Goal: Task Accomplishment & Management: Use online tool/utility

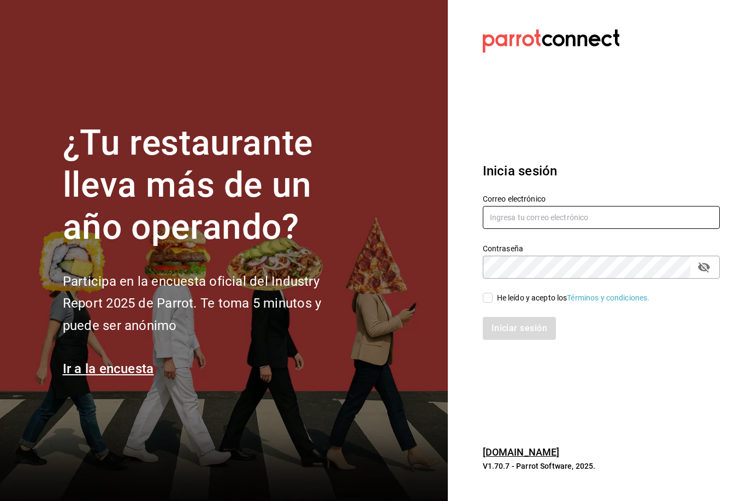
click at [568, 229] on input "text" at bounding box center [601, 217] width 237 height 23
type input "[EMAIL_ADDRESS][DOMAIN_NAME]"
click at [491, 303] on input "He leído y acepto los Términos y condiciones." at bounding box center [488, 298] width 10 height 10
checkbox input "true"
click at [518, 340] on button "Iniciar sesión" at bounding box center [520, 328] width 74 height 23
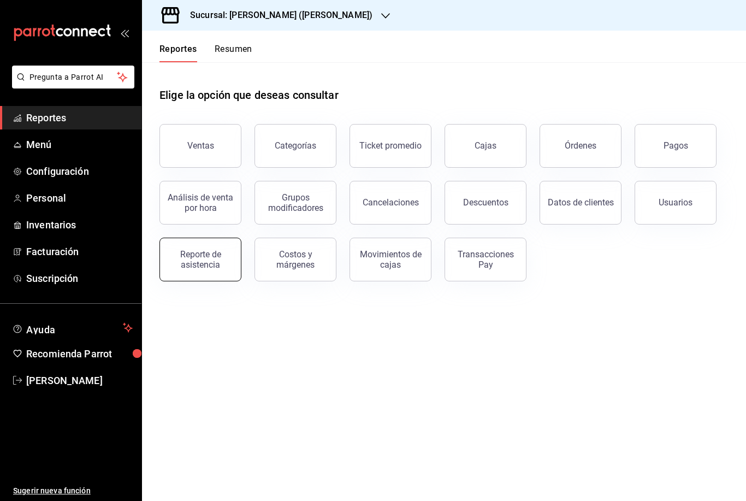
click at [203, 255] on div "Reporte de asistencia" at bounding box center [201, 259] width 68 height 21
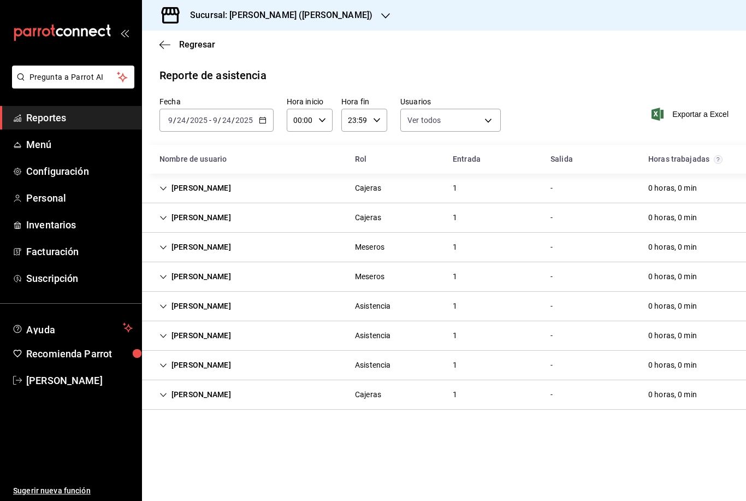
click at [185, 120] on input "24" at bounding box center [181, 120] width 10 height 9
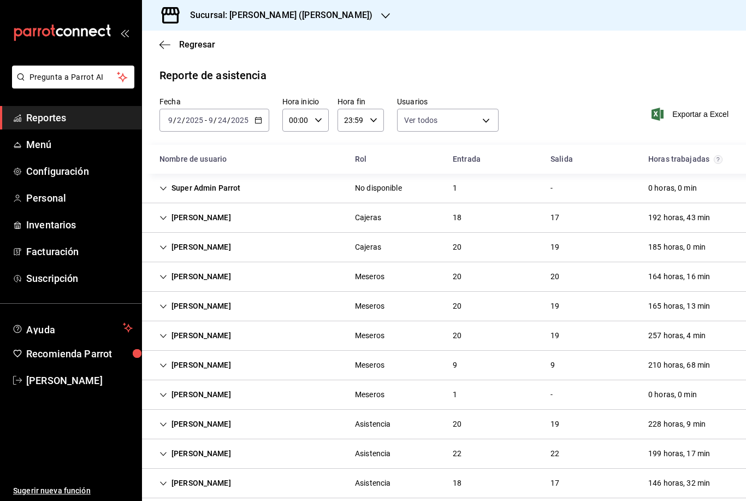
click at [182, 123] on span "/" at bounding box center [183, 120] width 3 height 9
click at [181, 121] on input "2" at bounding box center [178, 120] width 5 height 9
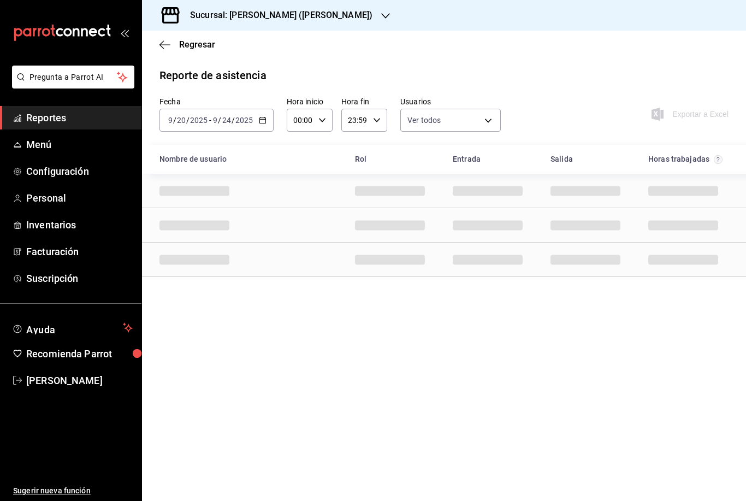
click at [586, 98] on div "Fecha [DATE] [DATE] - [DATE] [DATE] Hora inicio 00:00 Hora inicio Hora fin 23:5…" at bounding box center [444, 121] width 604 height 48
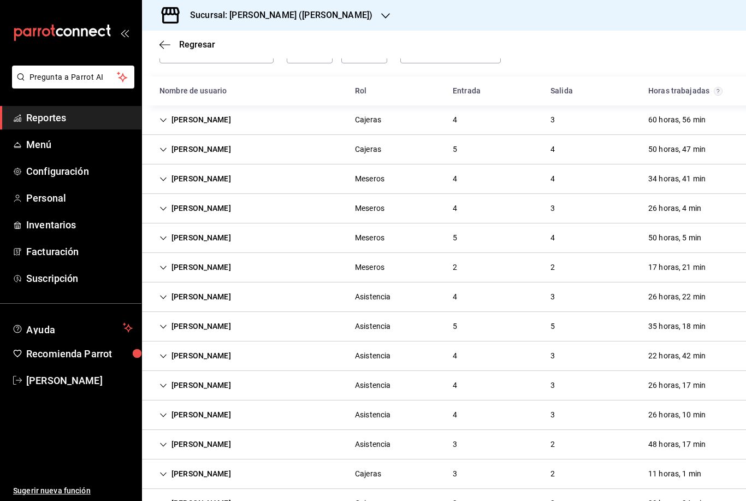
scroll to position [35, 0]
click at [162, 470] on icon "Cell" at bounding box center [164, 474] width 8 height 8
click at [162, 471] on icon "Cell" at bounding box center [164, 475] width 8 height 8
click at [164, 441] on icon "Cell" at bounding box center [164, 445] width 8 height 8
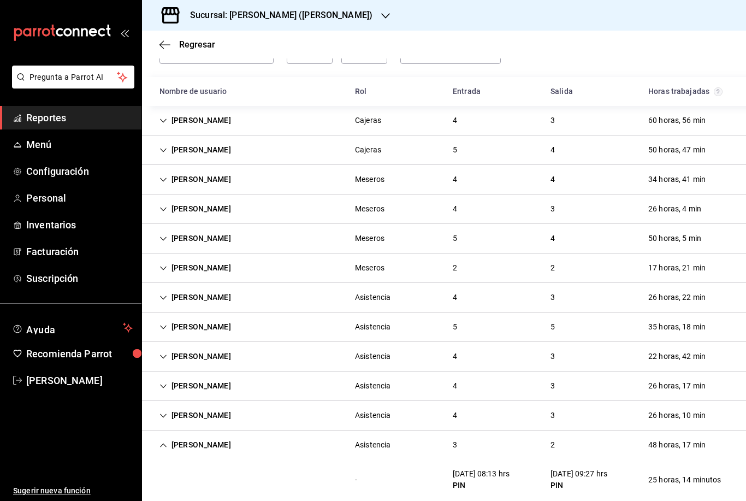
scroll to position [187, 0]
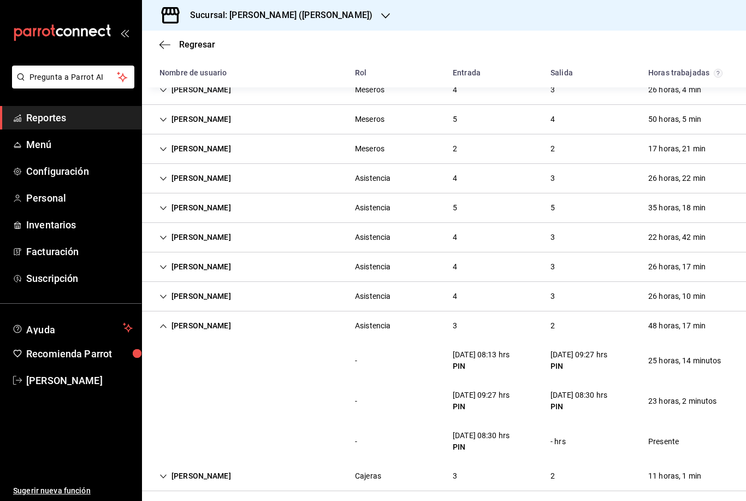
click at [162, 322] on icon "Cell" at bounding box center [164, 326] width 8 height 8
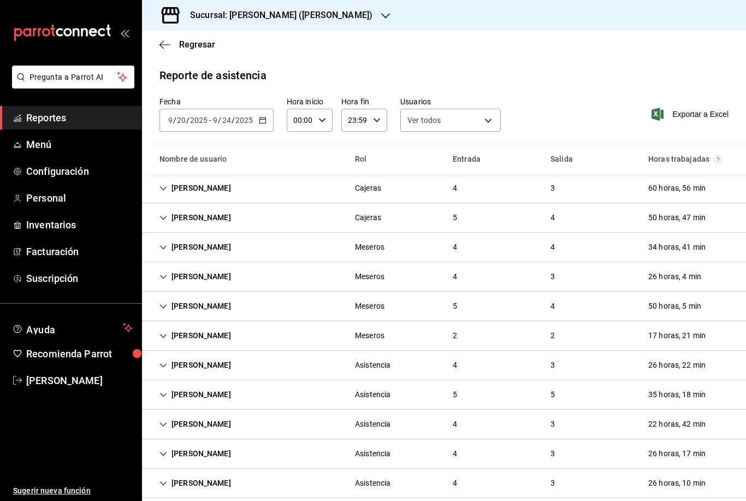
scroll to position [0, 0]
click at [352, 14] on div "Sucursal: [PERSON_NAME] ([PERSON_NAME])" at bounding box center [273, 15] width 244 height 31
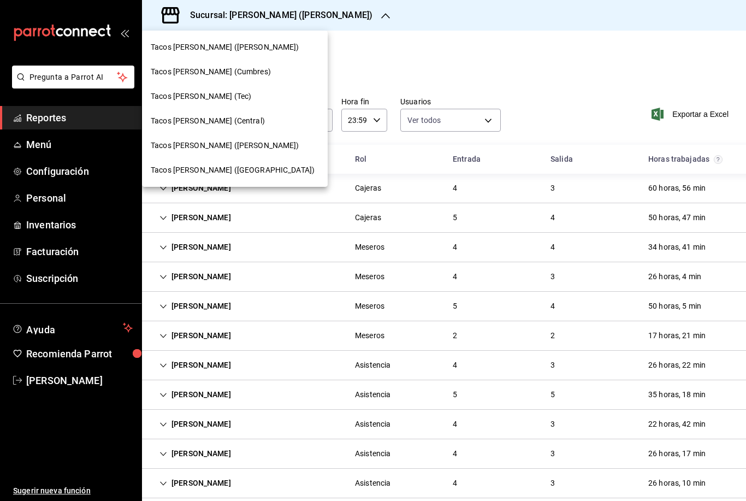
click at [238, 71] on span "Tacos [PERSON_NAME] (Cumbres)" at bounding box center [211, 71] width 120 height 11
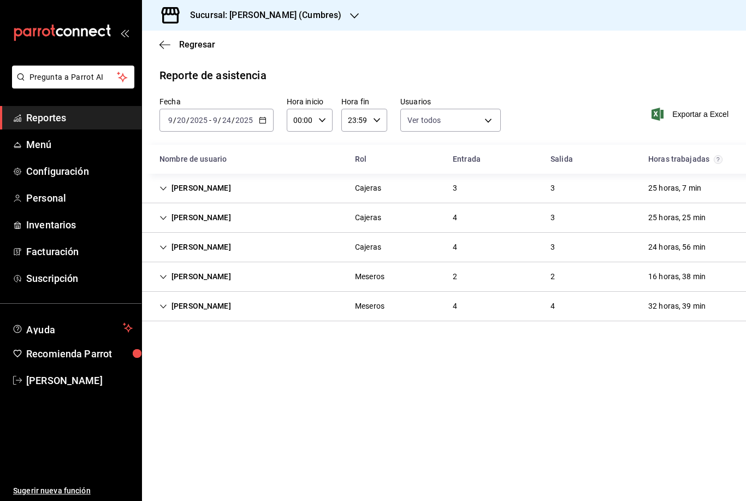
click at [164, 188] on icon "Cell" at bounding box center [164, 189] width 8 height 8
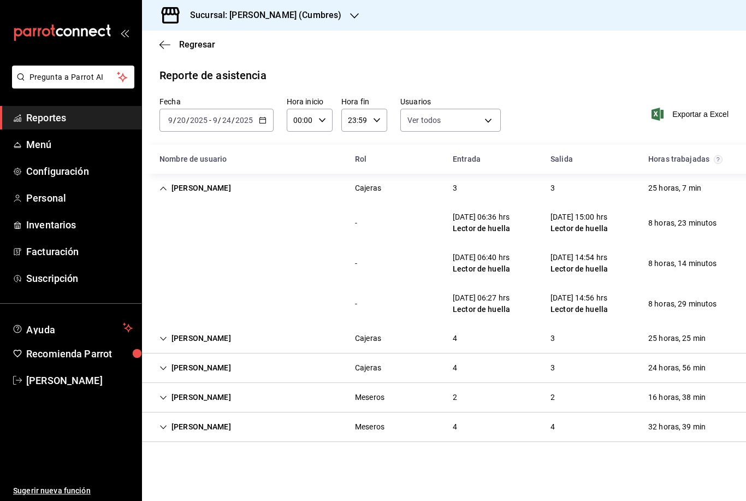
click at [164, 188] on icon "Cell" at bounding box center [163, 188] width 7 height 4
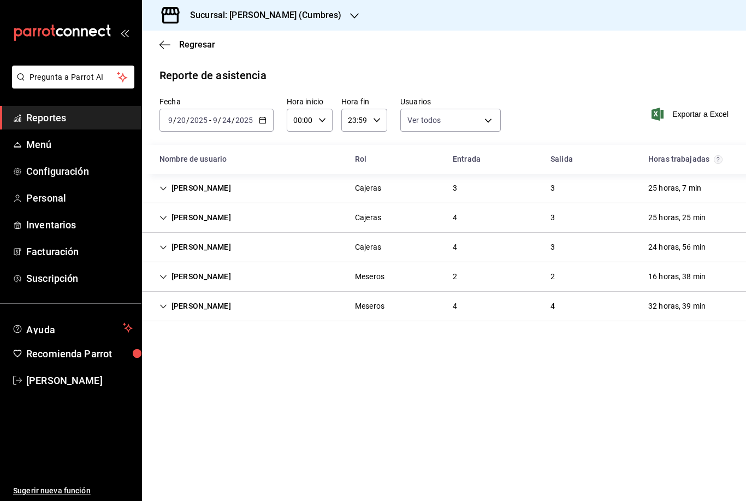
click at [168, 308] on div "[PERSON_NAME]" at bounding box center [195, 306] width 89 height 20
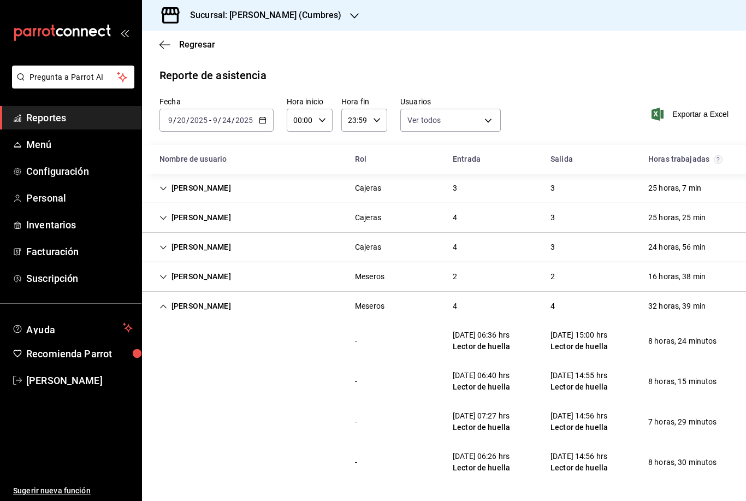
click at [162, 246] on icon "Cell" at bounding box center [164, 248] width 8 height 8
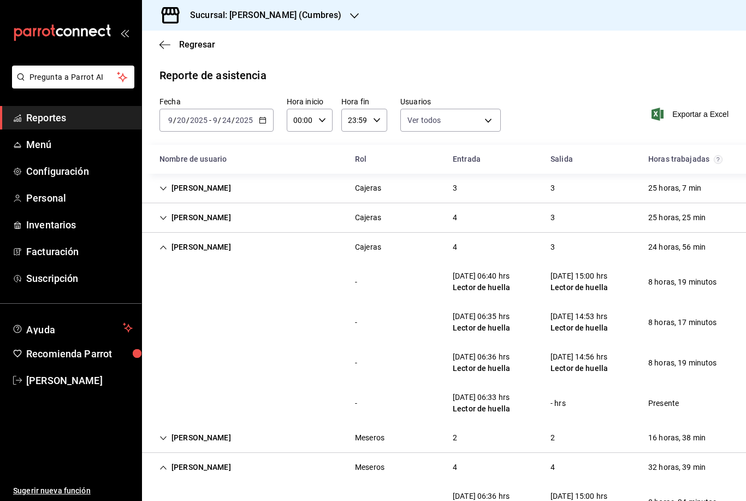
click at [165, 251] on icon "Cell" at bounding box center [164, 248] width 8 height 8
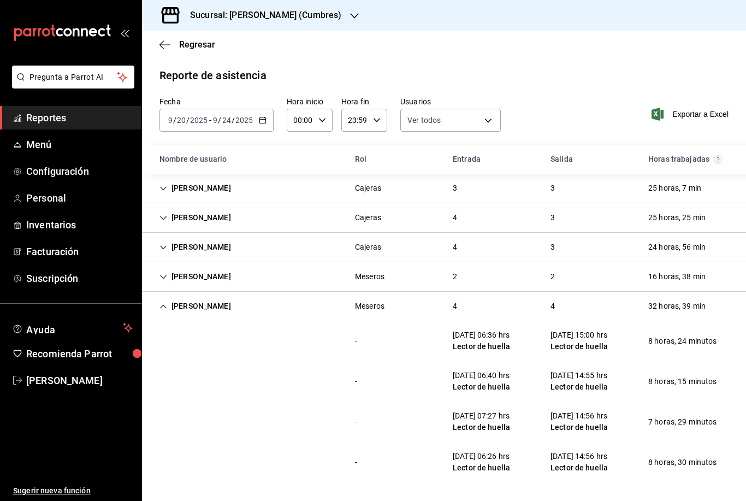
click at [161, 310] on div "[PERSON_NAME]" at bounding box center [195, 306] width 89 height 20
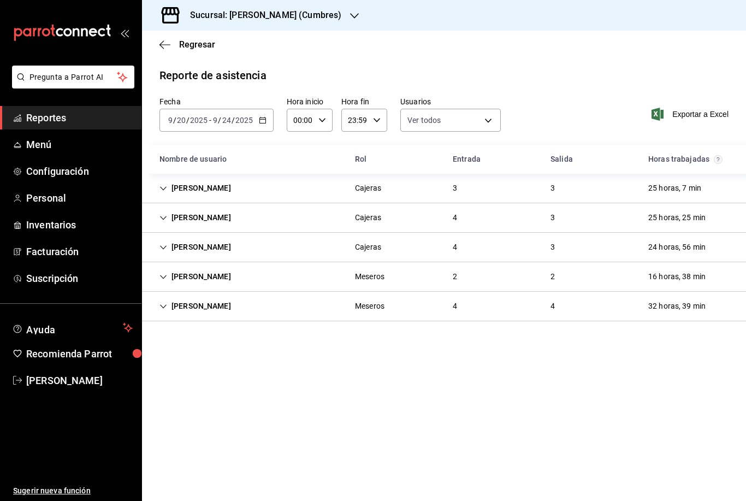
click at [164, 194] on div "[PERSON_NAME]" at bounding box center [195, 188] width 89 height 20
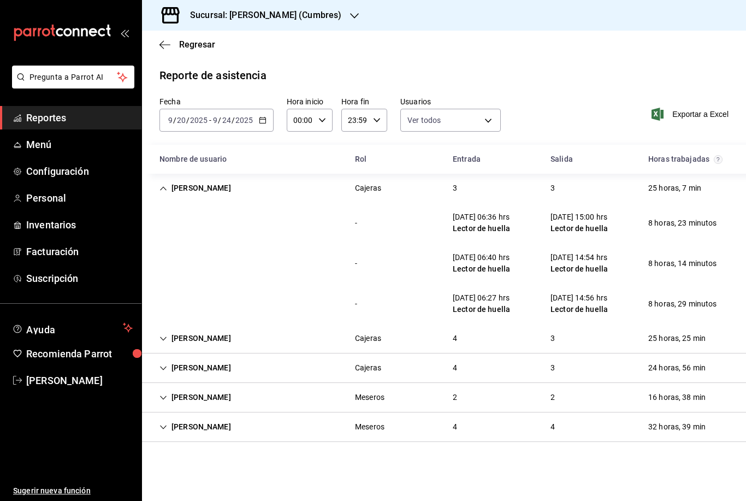
click at [164, 192] on icon "Cell" at bounding box center [164, 189] width 8 height 8
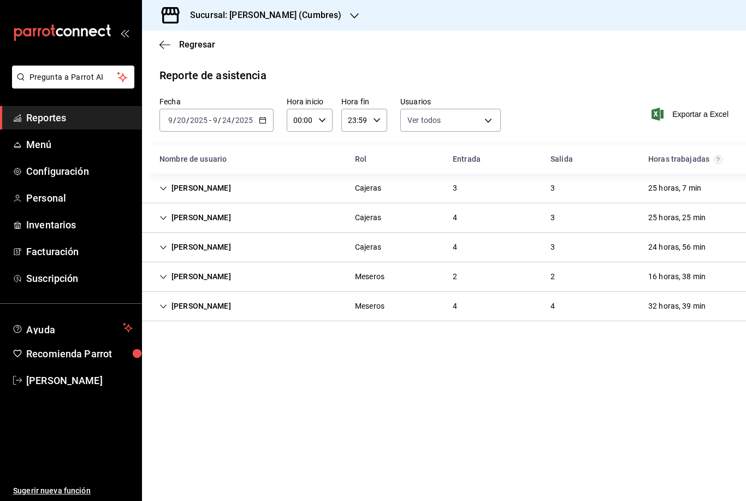
click at [163, 218] on icon "Cell" at bounding box center [164, 218] width 8 height 8
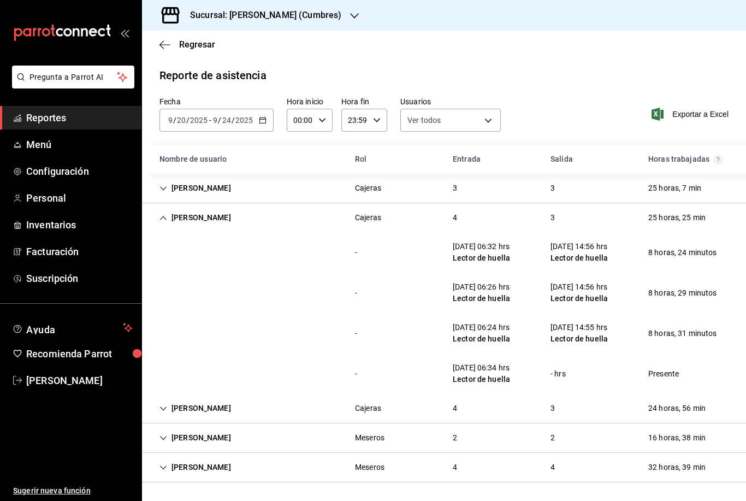
click at [164, 219] on icon "Cell" at bounding box center [164, 218] width 8 height 8
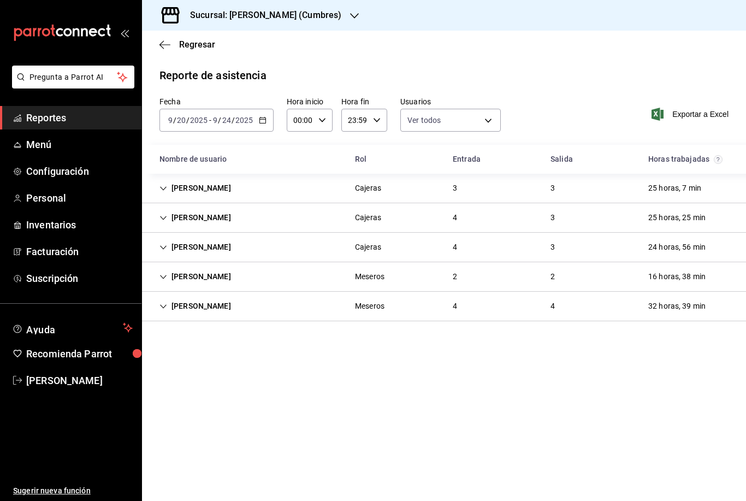
click at [334, 20] on h3 "Sucursal: [PERSON_NAME] (Cumbres)" at bounding box center [261, 15] width 160 height 13
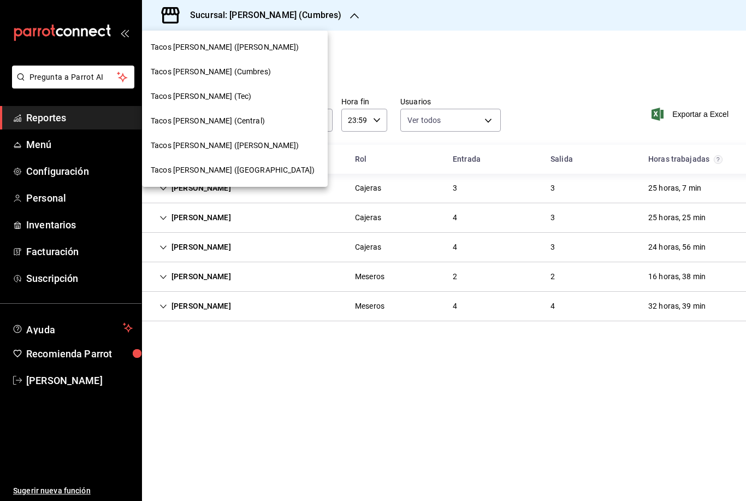
click at [272, 51] on div "Tacos [PERSON_NAME] ([PERSON_NAME])" at bounding box center [235, 47] width 168 height 11
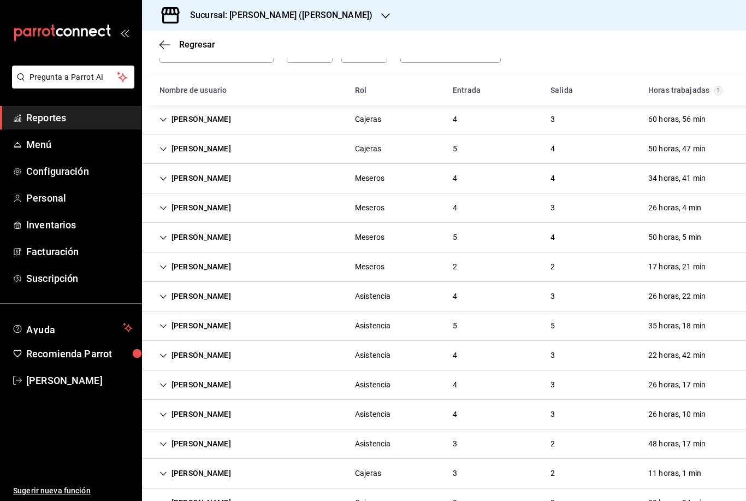
scroll to position [68, 0]
click at [163, 328] on icon "Cell" at bounding box center [164, 327] width 8 height 8
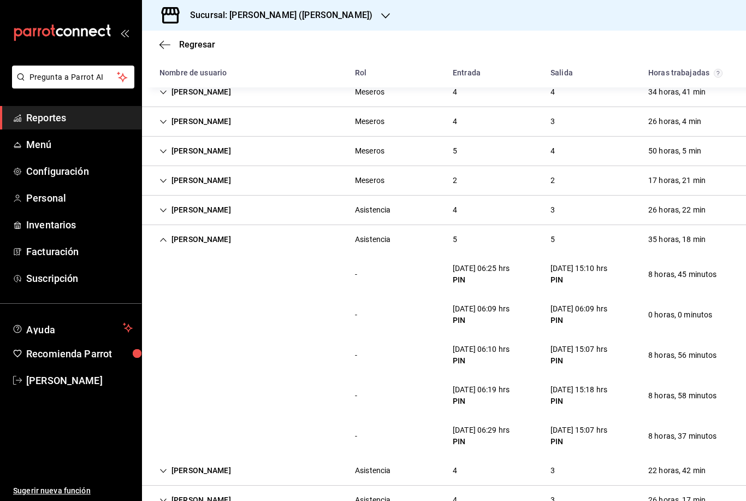
scroll to position [159, 0]
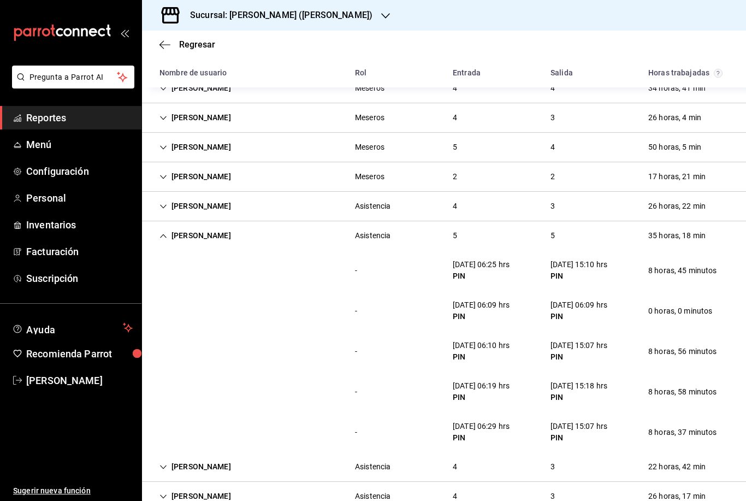
click at [163, 241] on div "[PERSON_NAME]" at bounding box center [195, 236] width 89 height 20
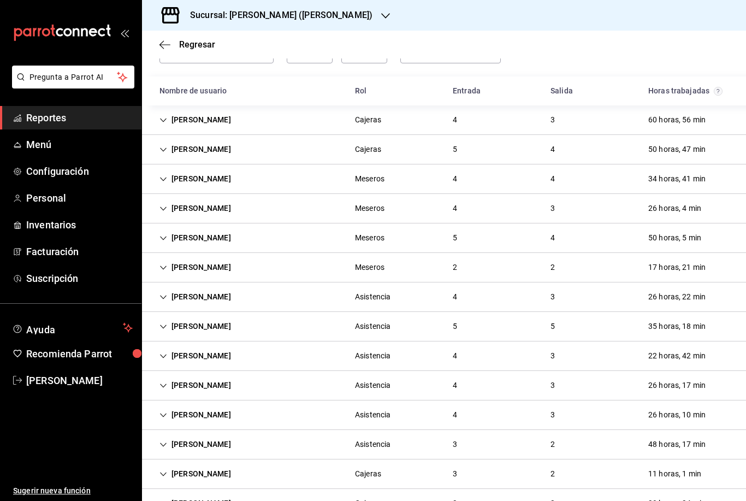
scroll to position [16, 0]
click at [381, 19] on icon "button" at bounding box center [385, 15] width 9 height 9
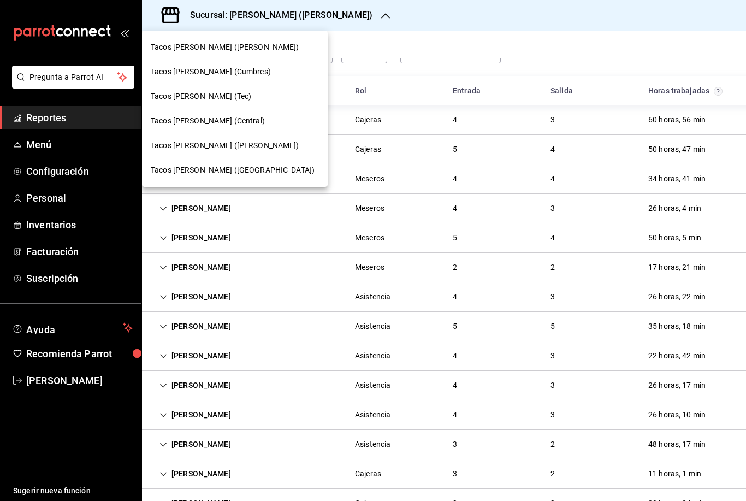
click at [237, 73] on span "Tacos [PERSON_NAME] (Cumbres)" at bounding box center [211, 71] width 120 height 11
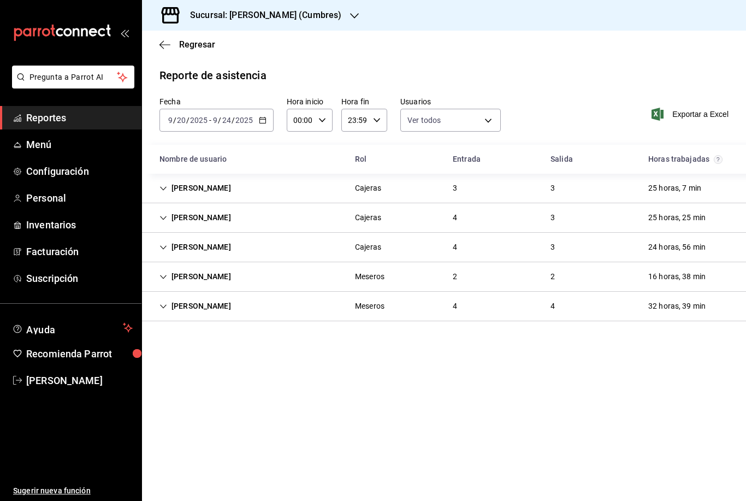
click at [362, 13] on div "Sucursal: [PERSON_NAME] (Cumbres)" at bounding box center [257, 15] width 213 height 31
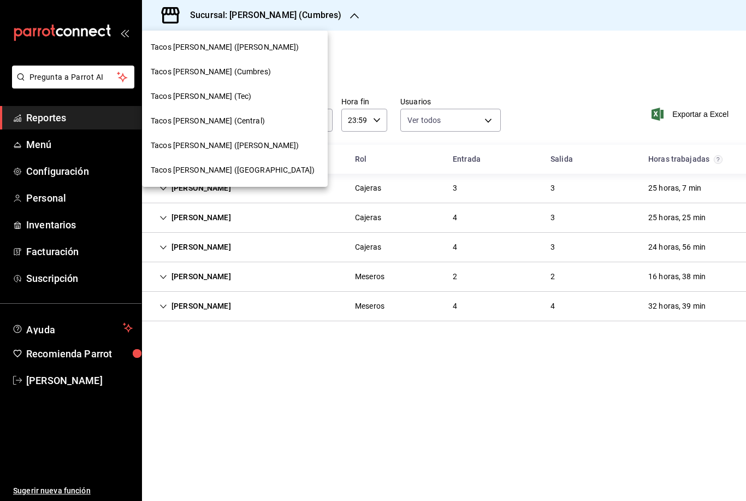
click at [220, 95] on span "Tacos [PERSON_NAME] (Tec)" at bounding box center [201, 96] width 101 height 11
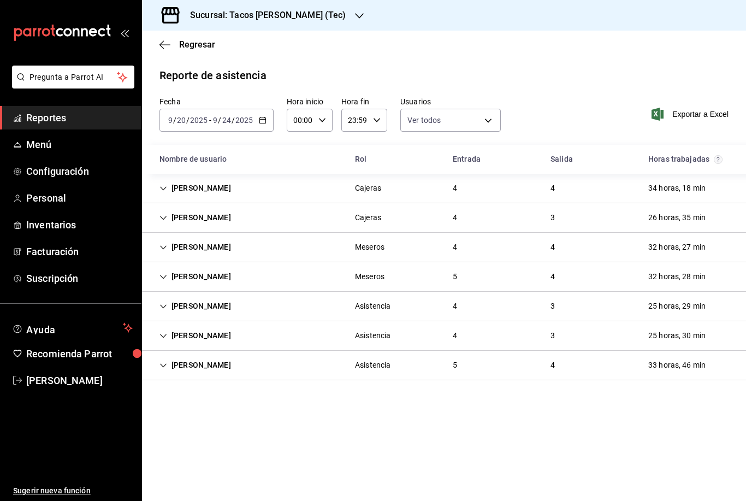
click at [355, 19] on icon "button" at bounding box center [359, 15] width 9 height 9
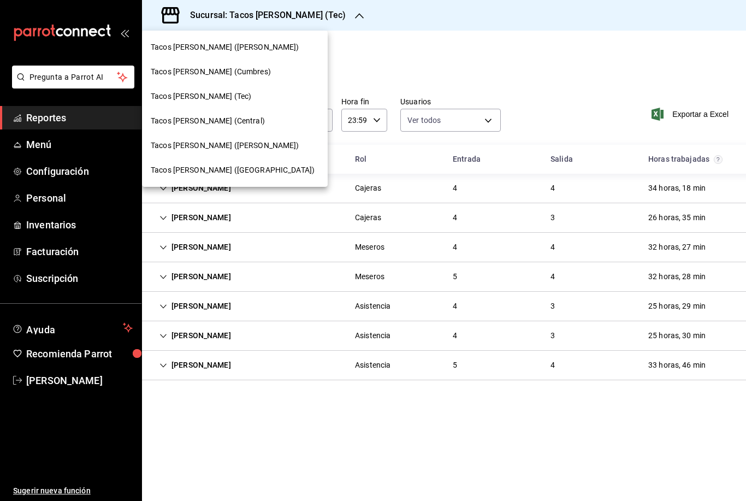
click at [220, 119] on span "Tacos [PERSON_NAME] (Central)" at bounding box center [208, 120] width 114 height 11
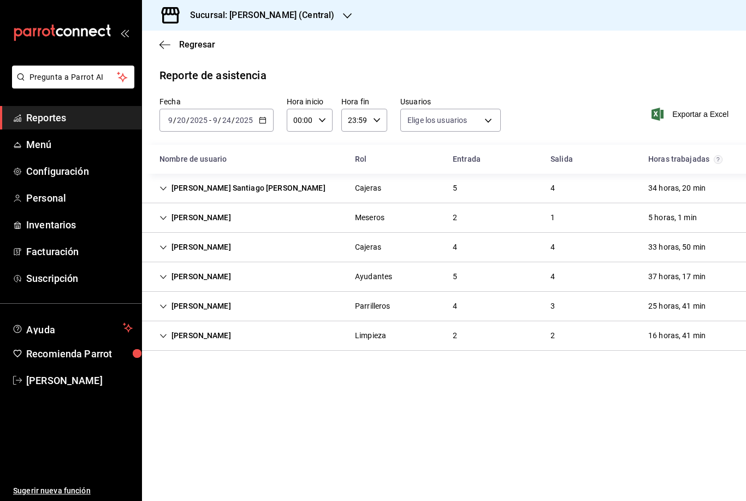
type input "0cf593d1-5539-49a1-9692-2fee09df5de3,aad07810-888b-4998-a43b-ac9dc7ac225d,aa617…"
click at [166, 219] on icon "Cell" at bounding box center [164, 218] width 8 height 8
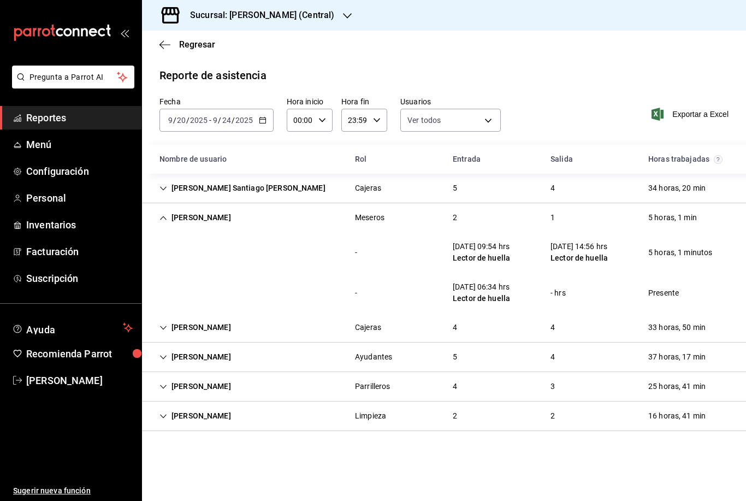
click at [166, 218] on icon "Cell" at bounding box center [164, 218] width 8 height 8
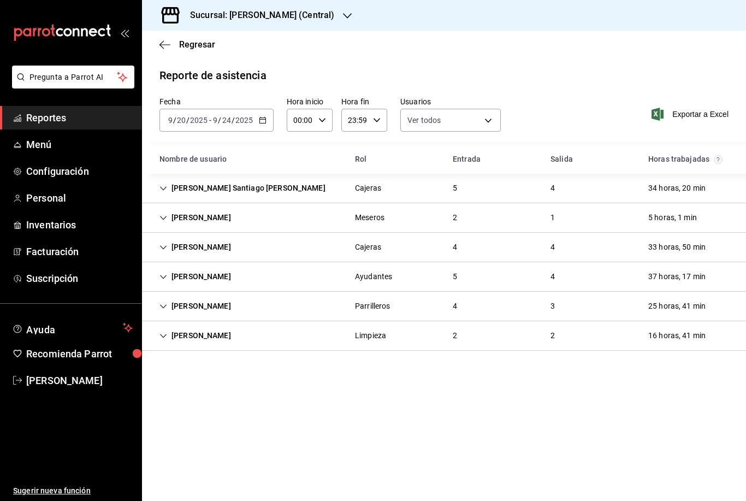
click at [158, 338] on div "[PERSON_NAME]" at bounding box center [195, 336] width 89 height 20
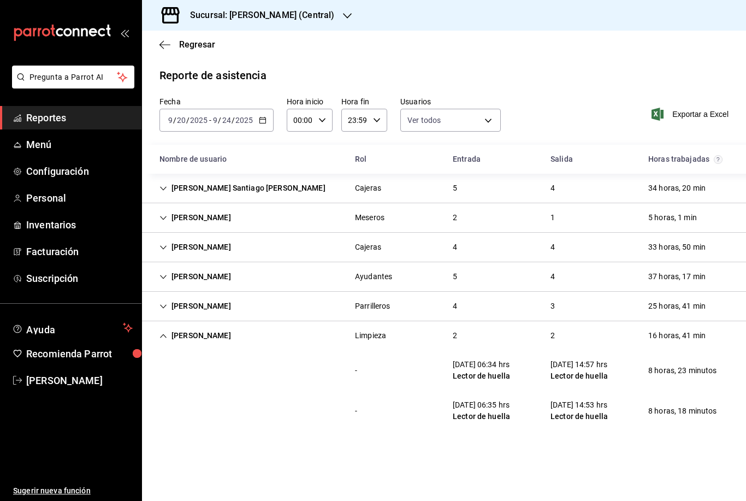
click at [160, 338] on div "[PERSON_NAME]" at bounding box center [195, 336] width 89 height 20
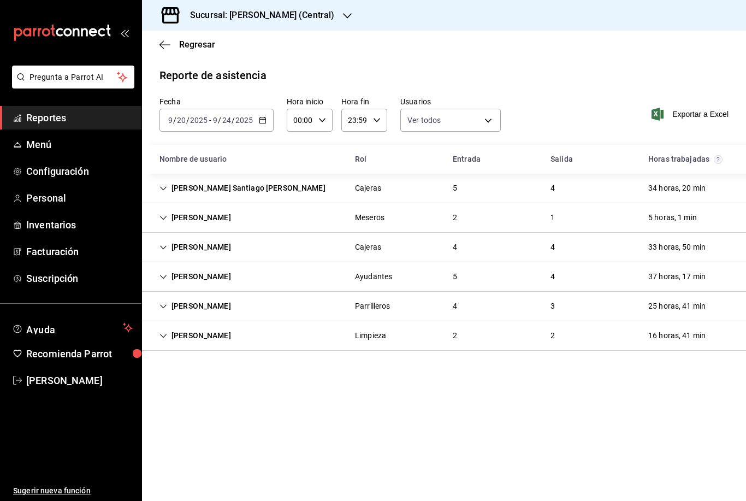
click at [164, 337] on icon "Cell" at bounding box center [164, 336] width 8 height 8
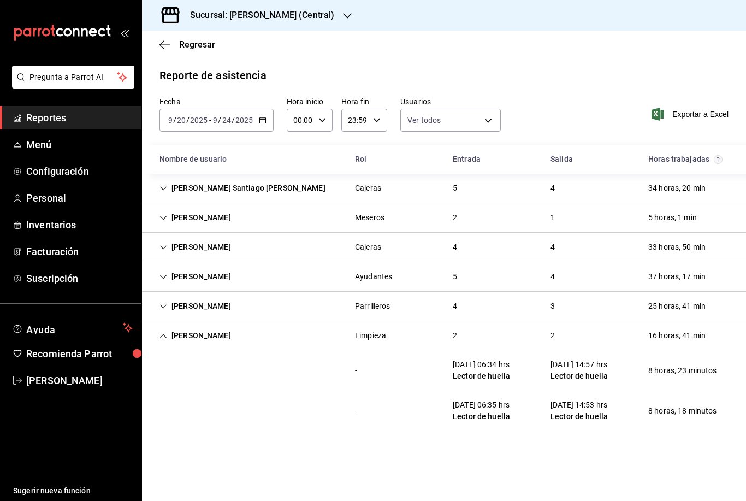
click at [164, 337] on icon "Cell" at bounding box center [164, 336] width 8 height 8
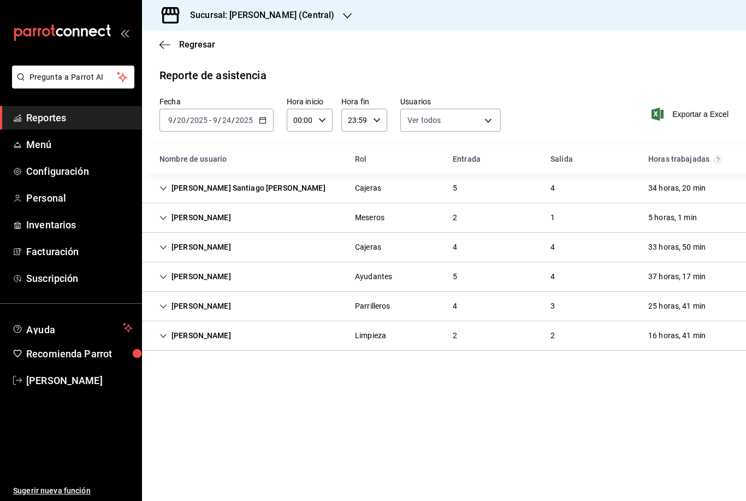
click at [166, 337] on icon "Cell" at bounding box center [164, 336] width 8 height 8
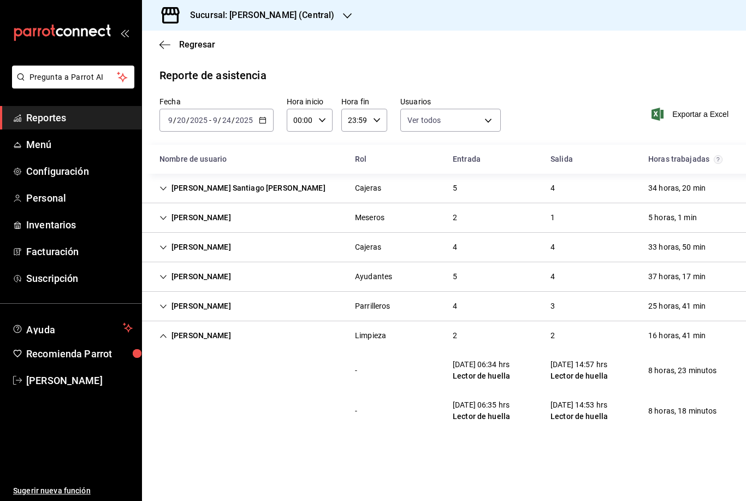
click at [341, 20] on div "Sucursal: [PERSON_NAME] (Central)" at bounding box center [253, 15] width 205 height 31
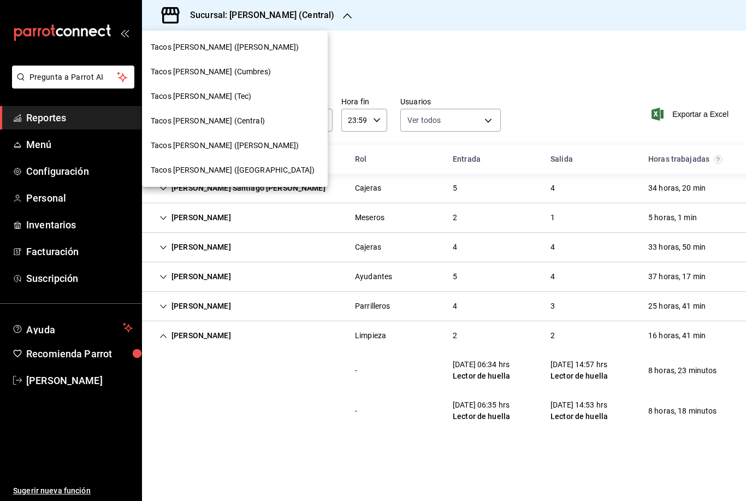
click at [248, 149] on span "Tacos [PERSON_NAME] ([PERSON_NAME])" at bounding box center [225, 145] width 149 height 11
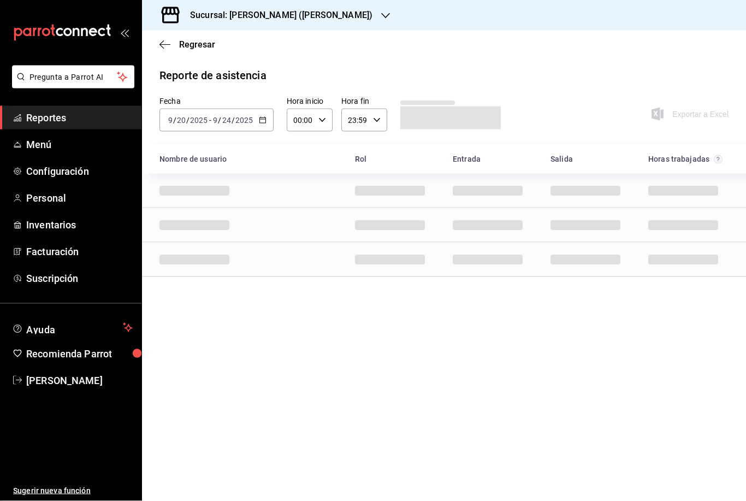
scroll to position [35, 0]
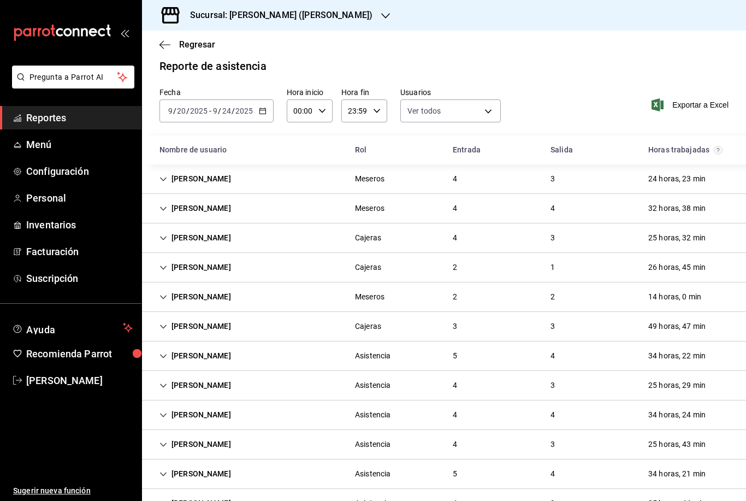
click at [164, 323] on icon "Cell" at bounding box center [164, 327] width 8 height 8
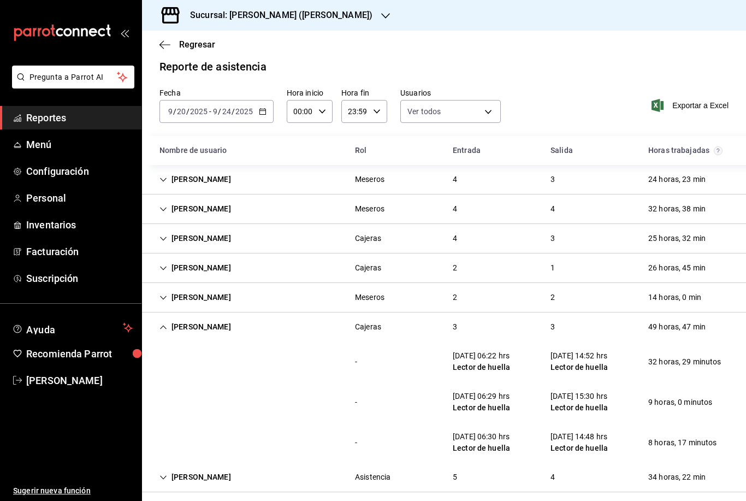
click at [166, 323] on icon "Cell" at bounding box center [164, 327] width 8 height 8
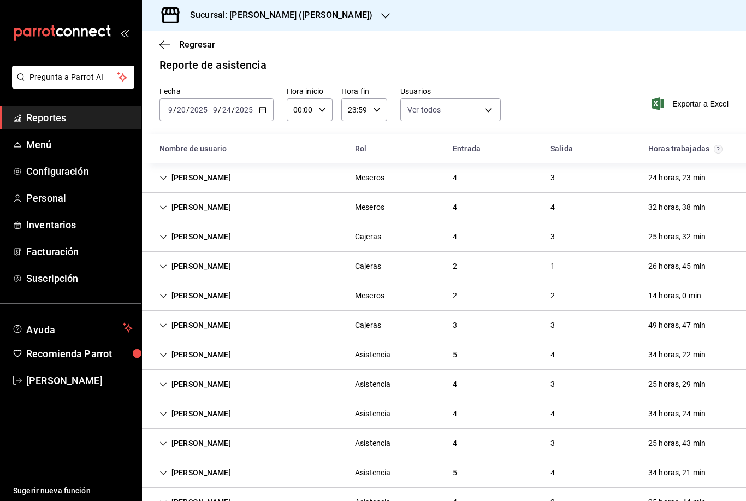
scroll to position [9, 0]
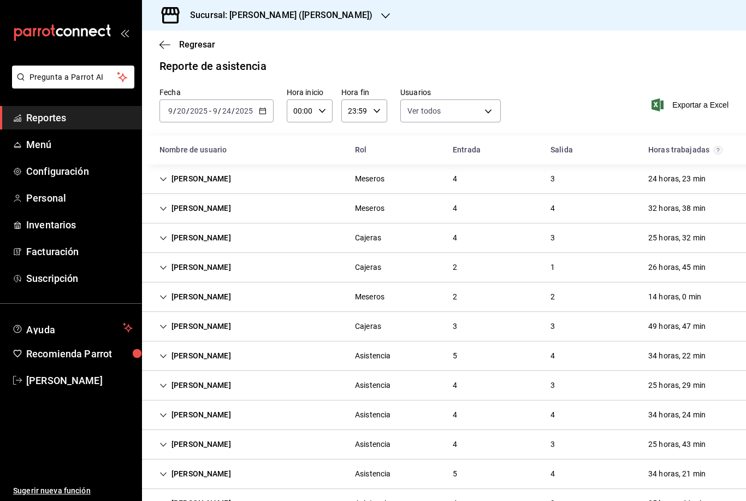
click at [381, 14] on icon "button" at bounding box center [385, 15] width 9 height 9
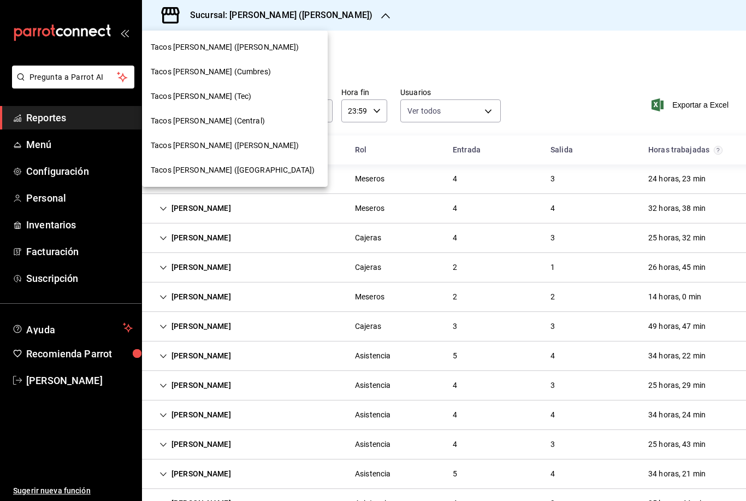
click at [252, 179] on div "Tacos [PERSON_NAME] ([GEOGRAPHIC_DATA])" at bounding box center [235, 170] width 186 height 25
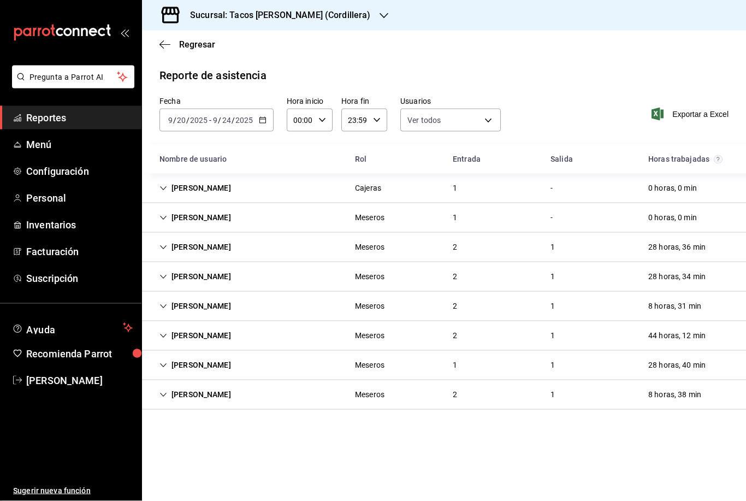
scroll to position [23, 0]
click at [161, 185] on icon "Cell" at bounding box center [164, 189] width 8 height 8
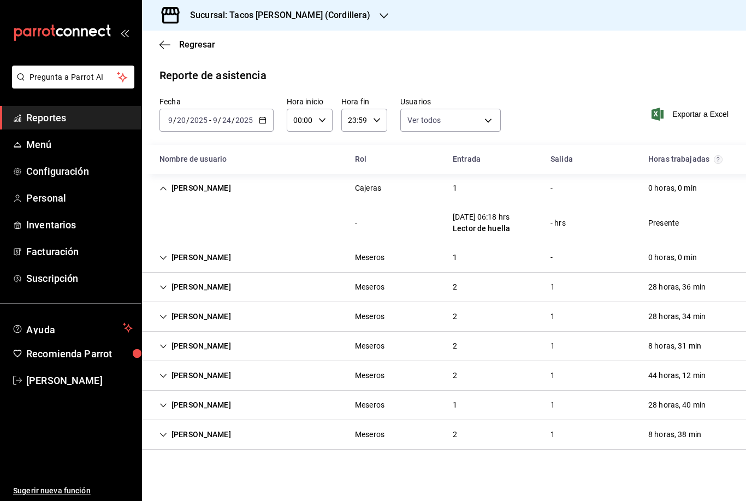
click at [163, 185] on icon "Cell" at bounding box center [164, 189] width 8 height 8
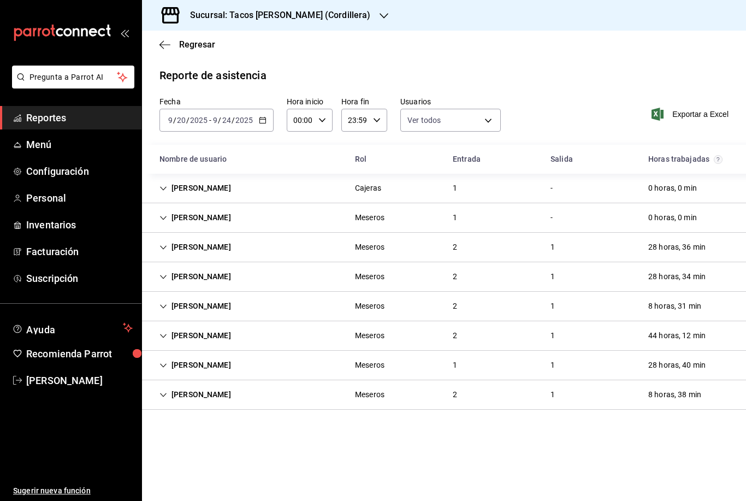
click at [168, 208] on div "[PERSON_NAME]" at bounding box center [195, 218] width 89 height 20
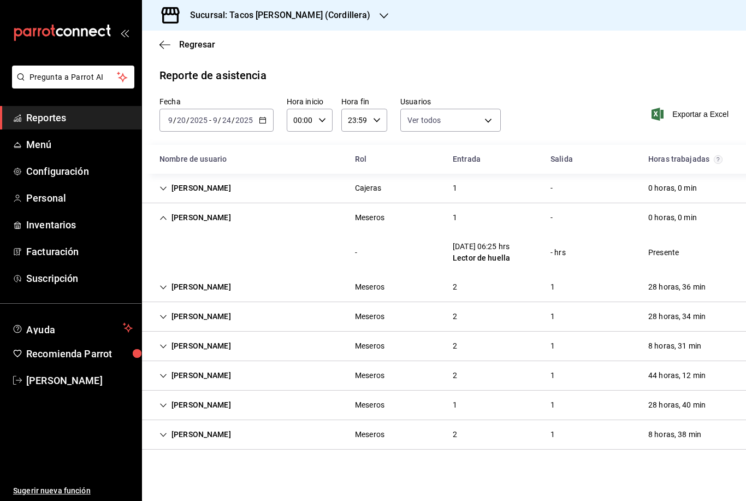
click at [168, 208] on div "[PERSON_NAME]" at bounding box center [195, 218] width 89 height 20
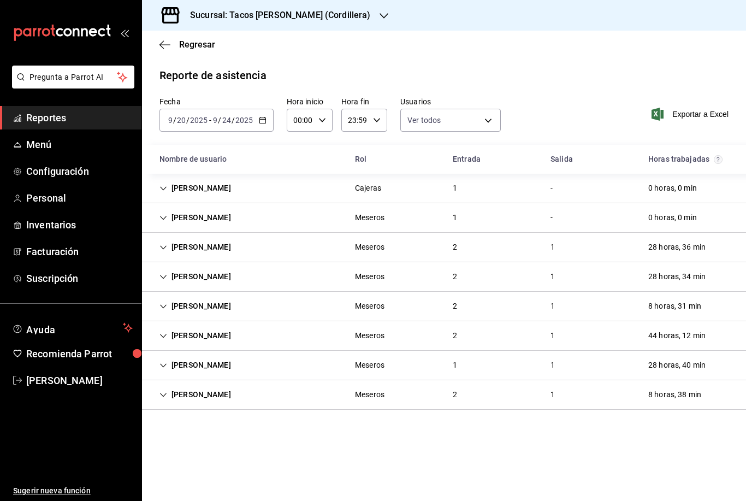
click at [169, 237] on div "[PERSON_NAME]" at bounding box center [195, 247] width 89 height 20
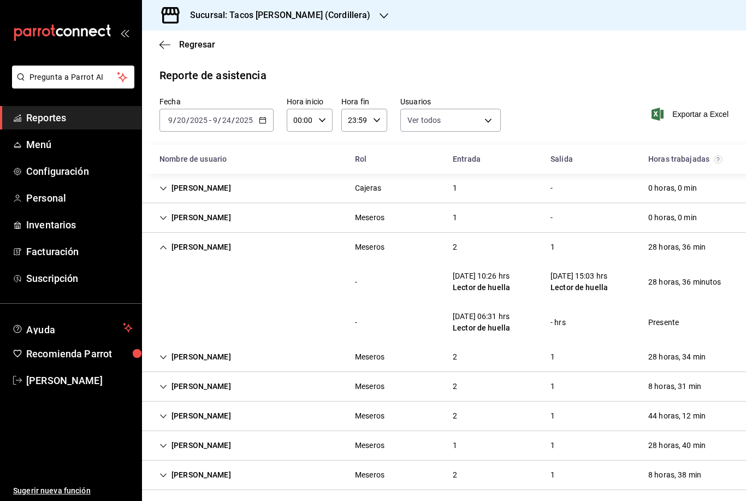
click at [169, 237] on div "[PERSON_NAME]" at bounding box center [195, 247] width 89 height 20
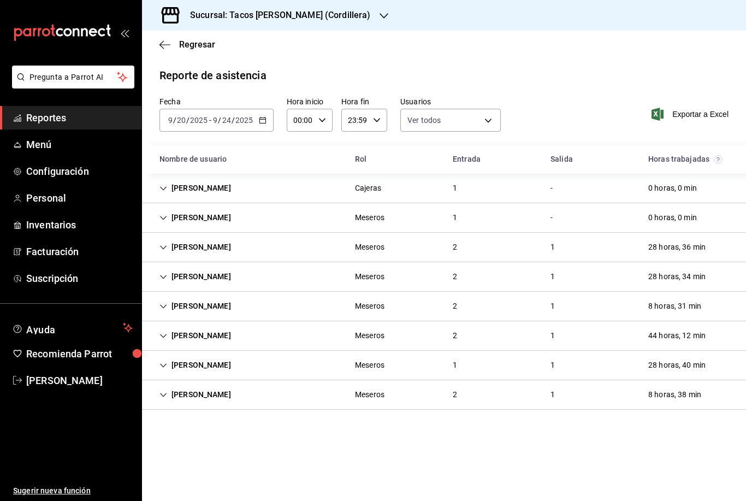
click at [166, 273] on icon "Cell" at bounding box center [164, 277] width 8 height 8
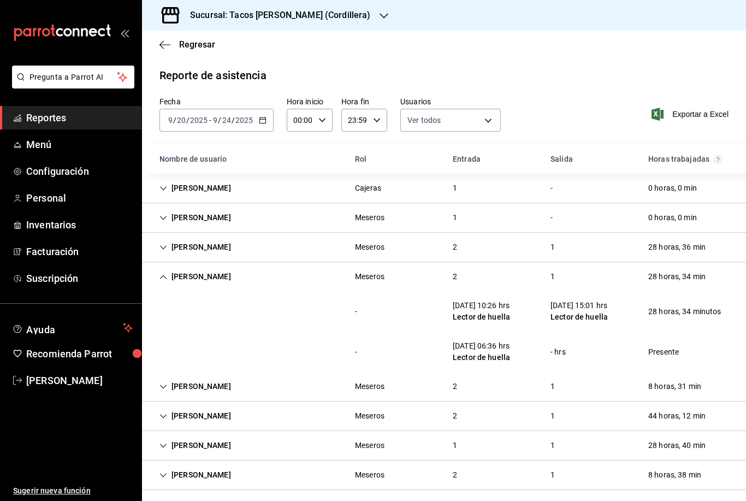
click at [166, 275] on icon "Cell" at bounding box center [163, 277] width 7 height 4
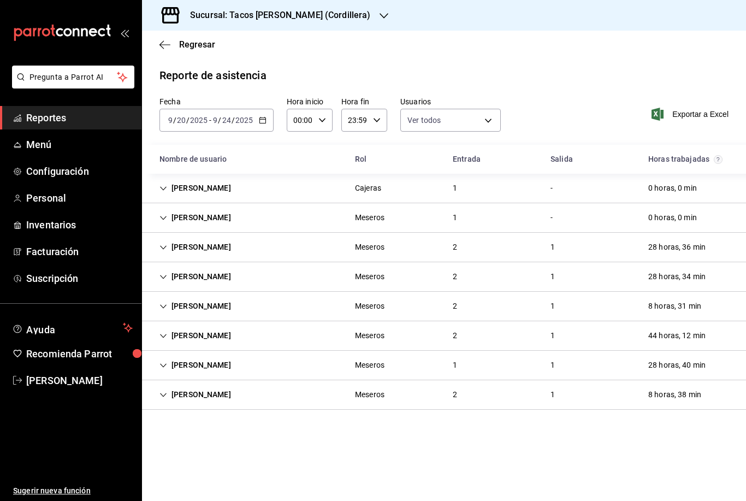
click at [163, 304] on icon "Cell" at bounding box center [163, 306] width 7 height 4
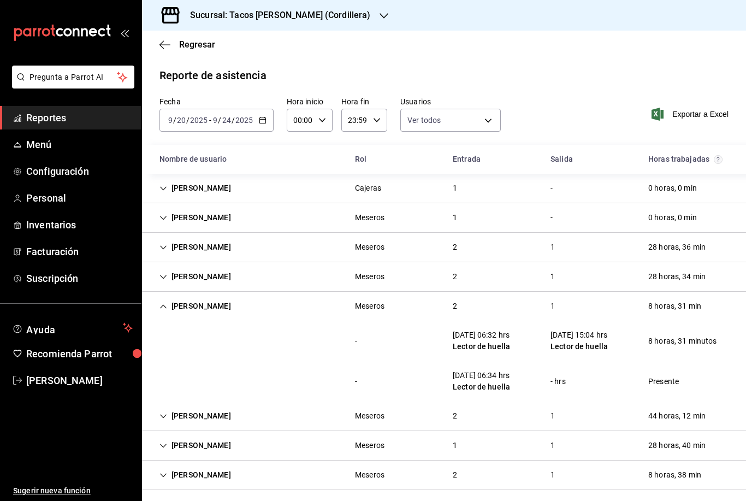
click at [163, 303] on icon "Cell" at bounding box center [164, 307] width 8 height 8
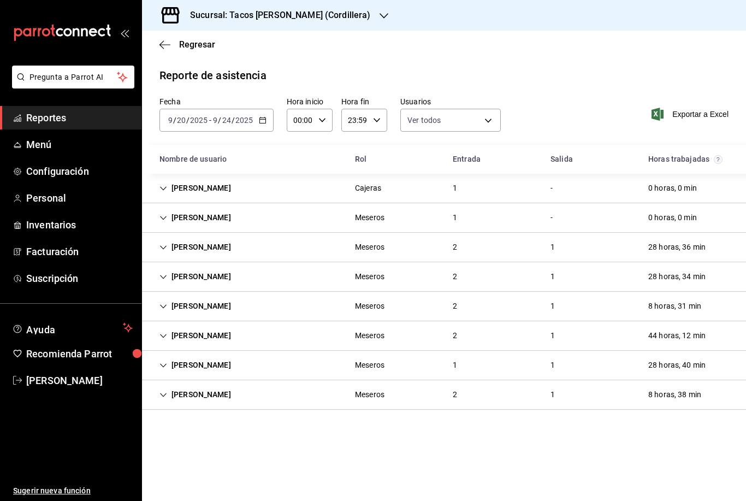
click at [167, 355] on div "[PERSON_NAME]" at bounding box center [195, 365] width 89 height 20
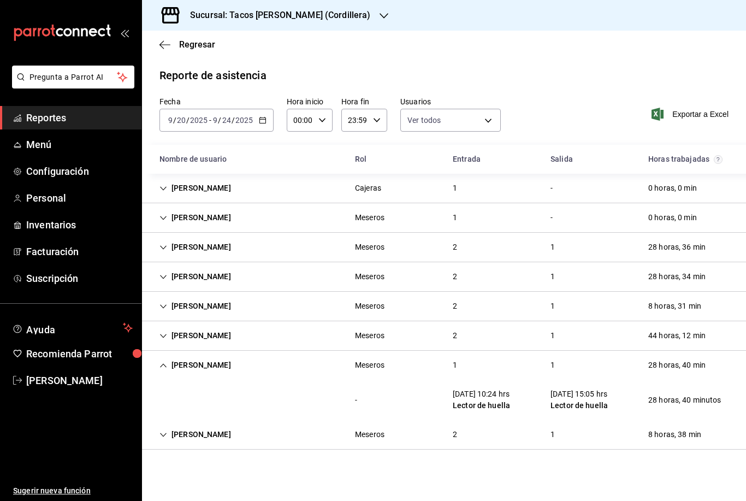
click at [167, 362] on icon "Cell" at bounding box center [164, 366] width 8 height 8
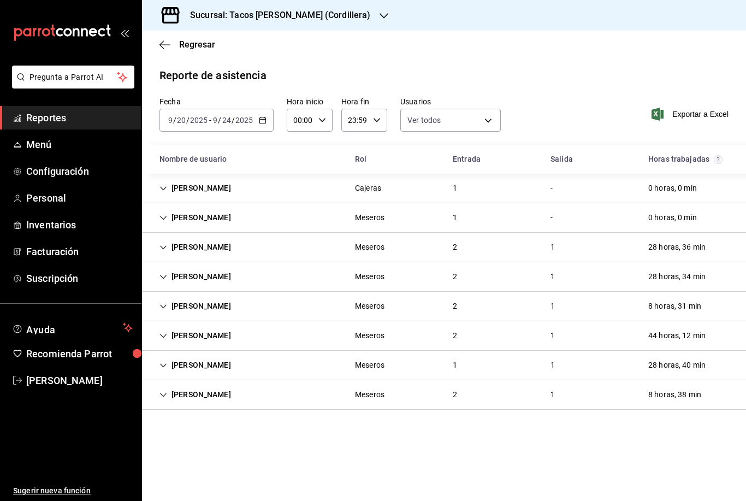
click at [167, 355] on div "[PERSON_NAME]" at bounding box center [195, 365] width 89 height 20
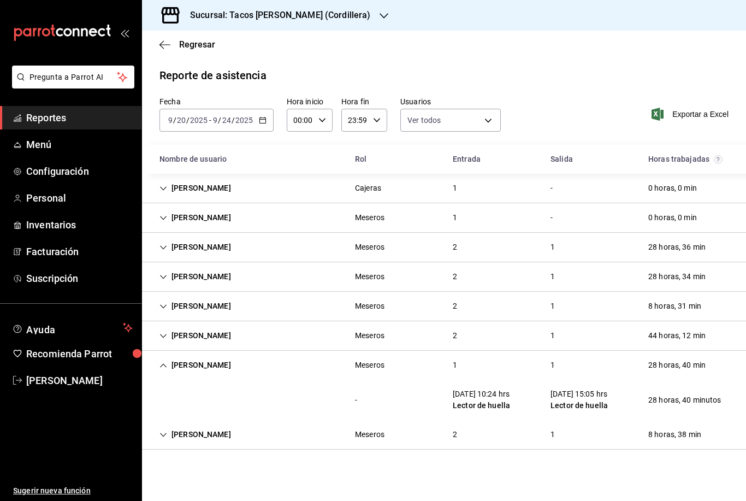
click at [167, 362] on icon "Cell" at bounding box center [164, 366] width 8 height 8
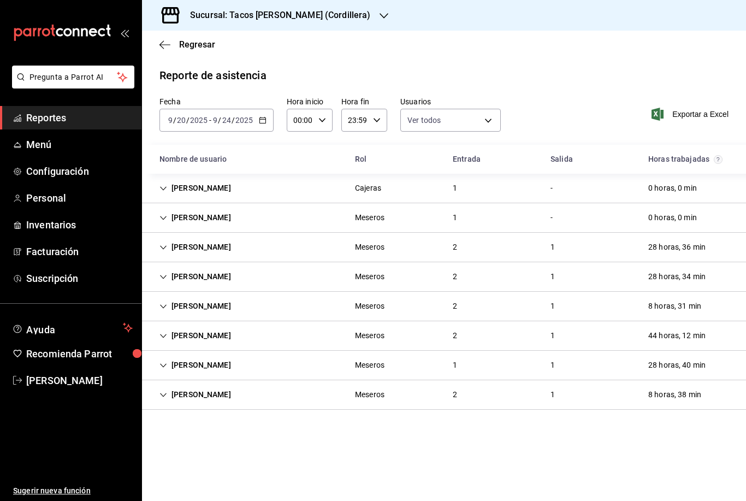
click at [163, 332] on icon "Cell" at bounding box center [164, 336] width 8 height 8
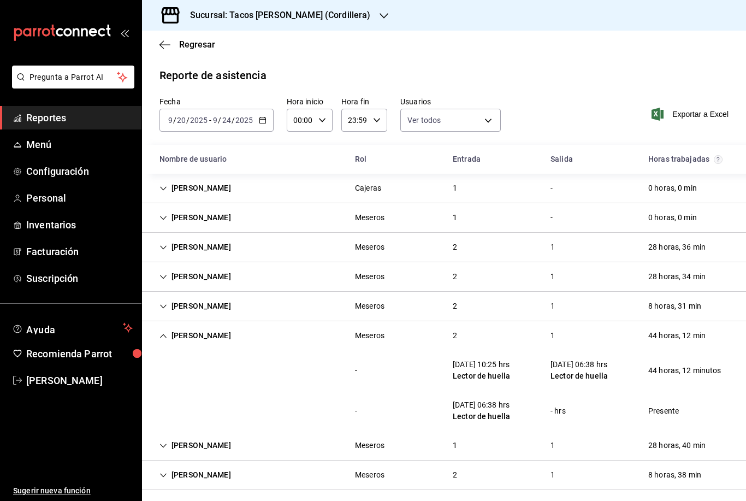
click at [163, 332] on icon "Cell" at bounding box center [164, 336] width 8 height 8
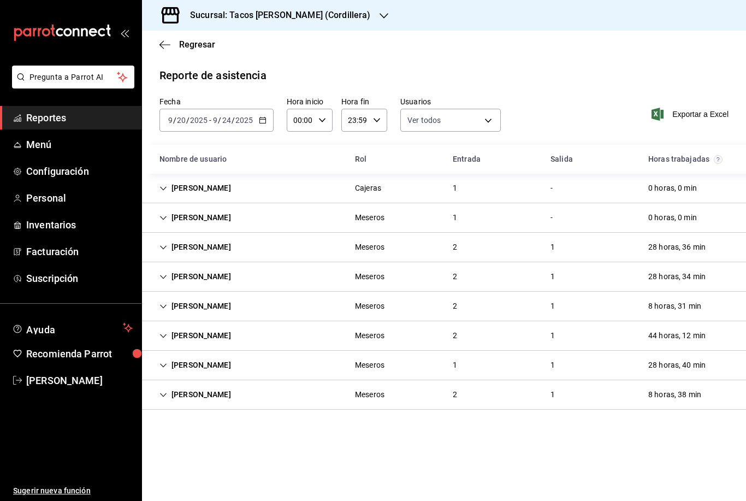
click at [165, 391] on icon "Cell" at bounding box center [164, 395] width 8 height 8
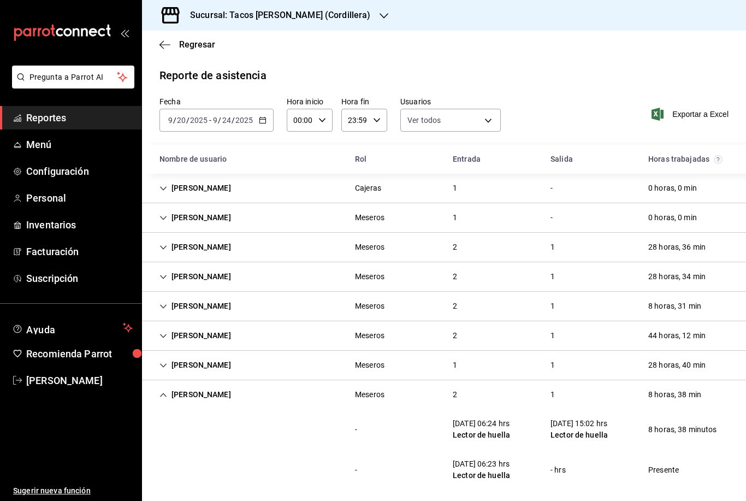
click at [165, 391] on icon "Cell" at bounding box center [164, 395] width 8 height 8
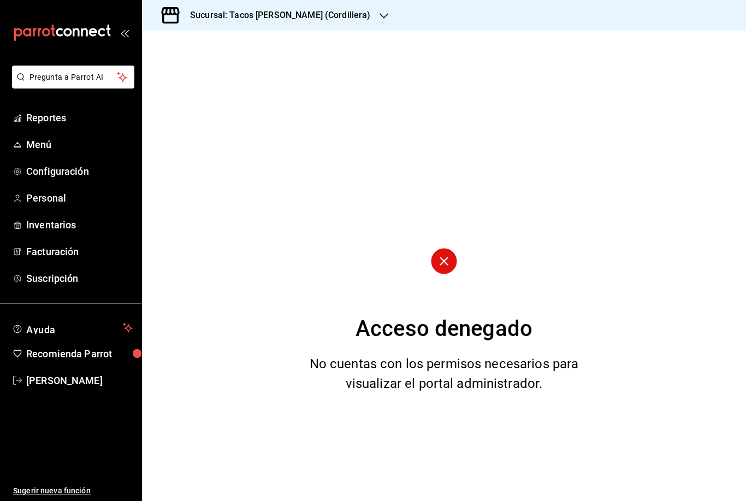
click at [340, 24] on div "Sucursal: Tacos don Pedro (Cordillera)" at bounding box center [272, 15] width 242 height 31
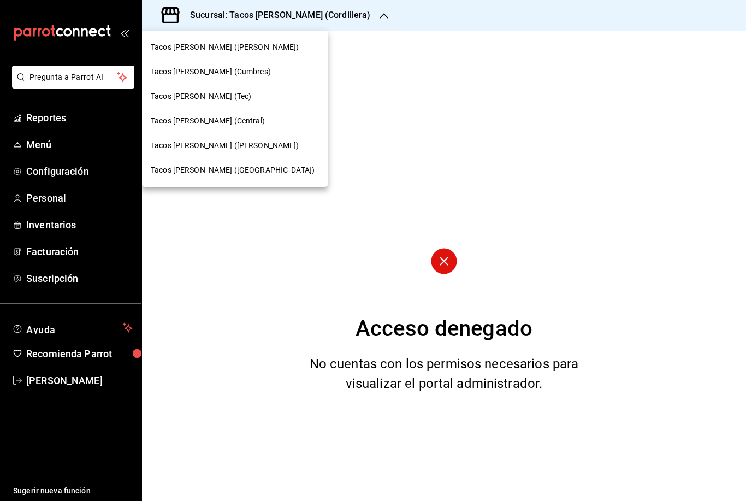
click at [205, 145] on span "Tacos don Pedro (Escobedo)" at bounding box center [225, 145] width 149 height 11
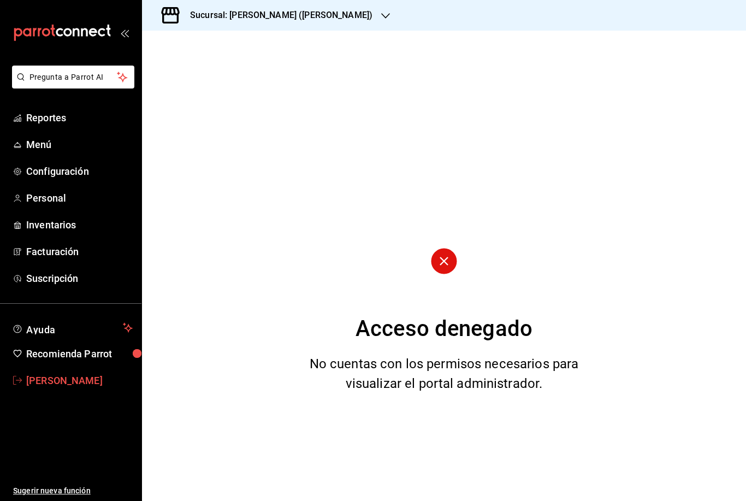
click at [50, 372] on link "Danna Sanchez" at bounding box center [71, 380] width 142 height 23
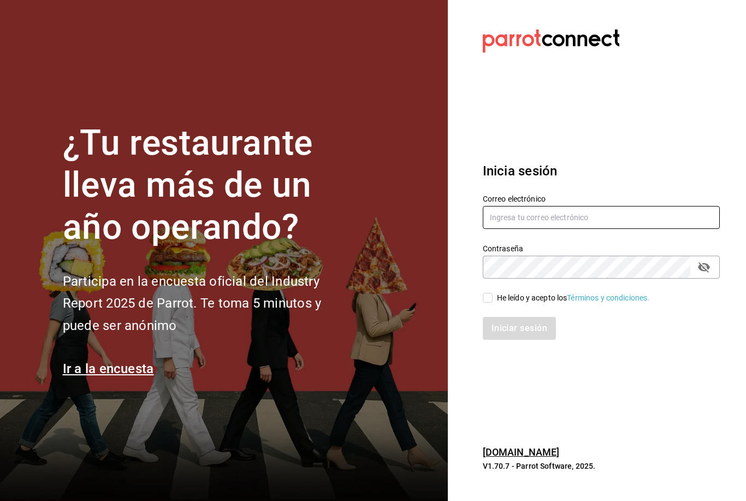
click at [513, 229] on input "text" at bounding box center [601, 217] width 237 height 23
type input "Dannasch916@gmail.com"
click at [487, 303] on input "He leído y acepto los Términos y condiciones." at bounding box center [488, 298] width 10 height 10
checkbox input "true"
click at [496, 340] on button "Iniciar sesión" at bounding box center [520, 328] width 74 height 23
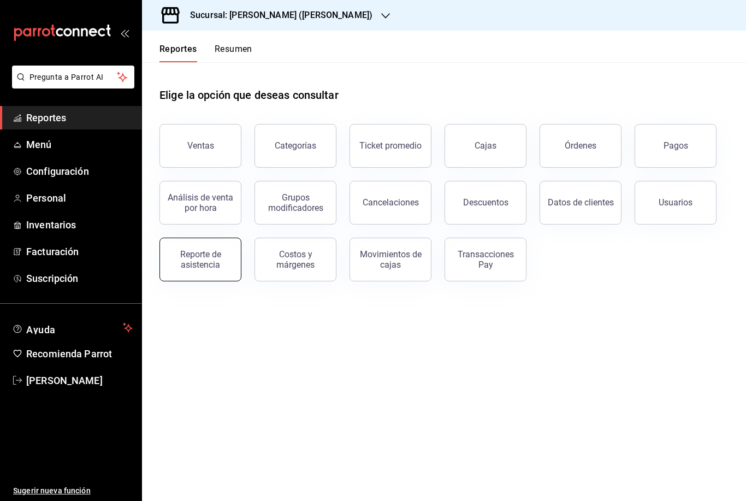
click at [209, 244] on button "Reporte de asistencia" at bounding box center [201, 260] width 82 height 44
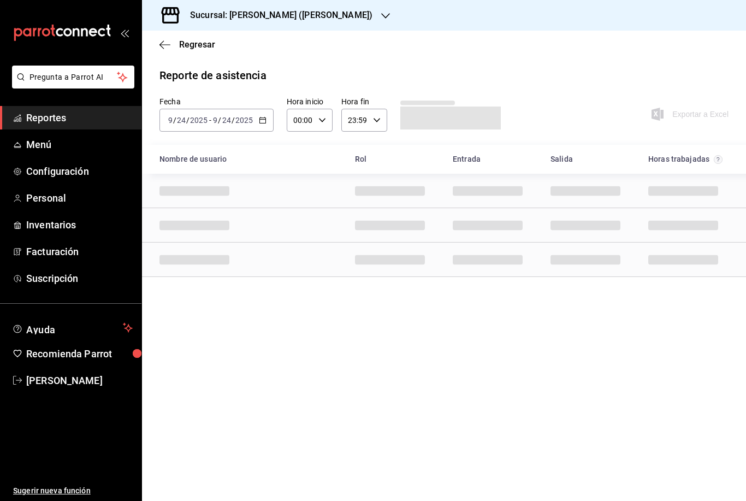
click at [345, 19] on h3 "Sucursal: Tacos don Pedro (bartolomeo)" at bounding box center [276, 15] width 191 height 13
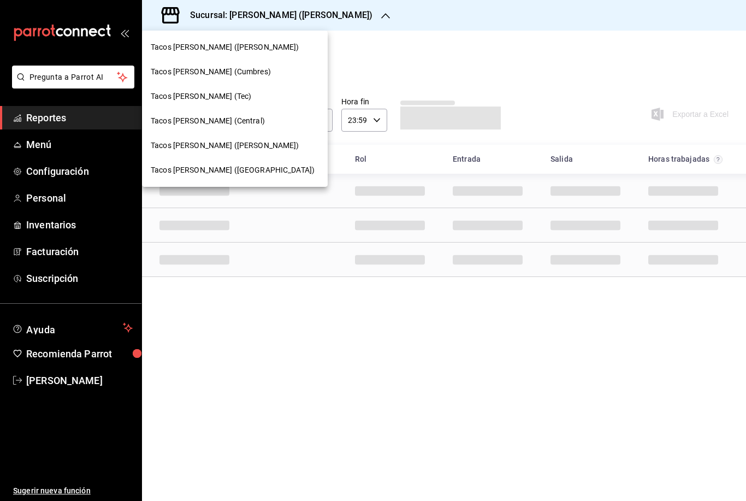
click at [221, 117] on span "Tacos Don Pedro (Central)" at bounding box center [208, 120] width 114 height 11
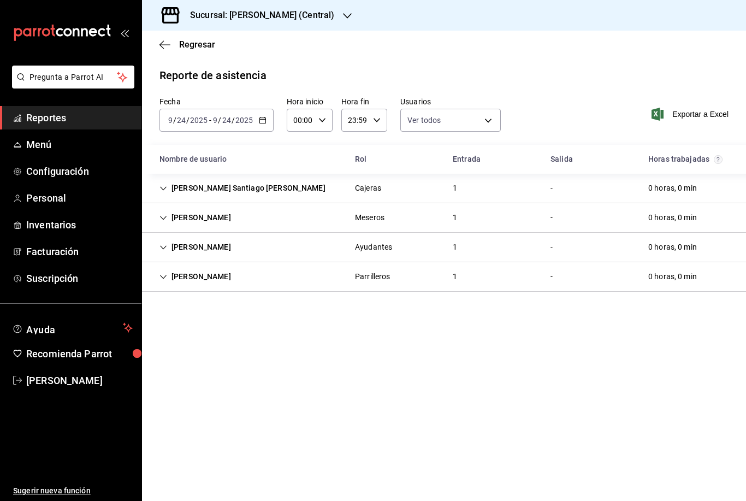
click at [166, 278] on icon "Cell" at bounding box center [164, 277] width 8 height 8
click at [166, 278] on icon "Cell" at bounding box center [163, 277] width 7 height 4
